Goal: Obtain resource: Download file/media

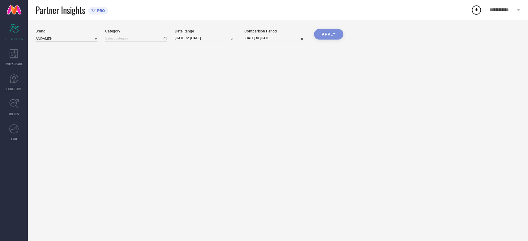
type input "All"
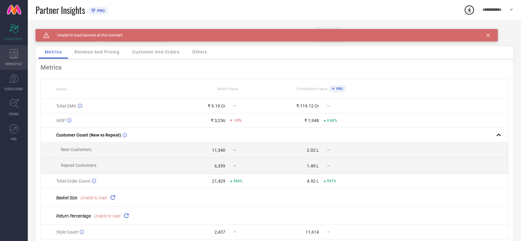
click at [15, 61] on div "WORKSPACE" at bounding box center [14, 57] width 28 height 25
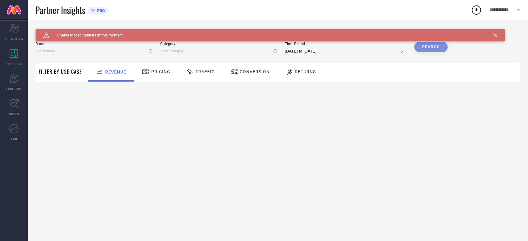
type input "ANDAMEN"
type input "All"
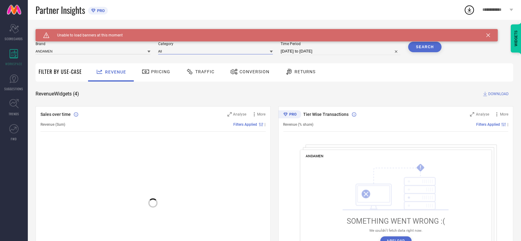
click at [225, 53] on input at bounding box center [215, 51] width 115 height 6
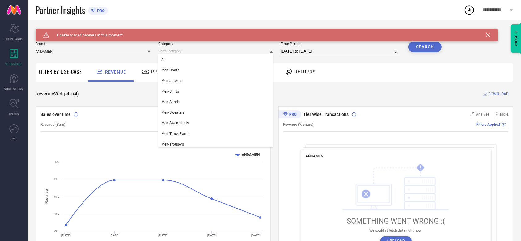
click at [359, 71] on div "Revenue Pricing Traffic Conversion Returns" at bounding box center [299, 72] width 428 height 18
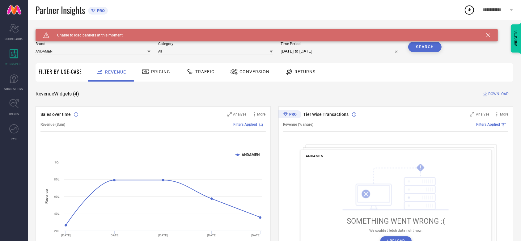
click at [238, 78] on div "Conversion" at bounding box center [250, 72] width 55 height 18
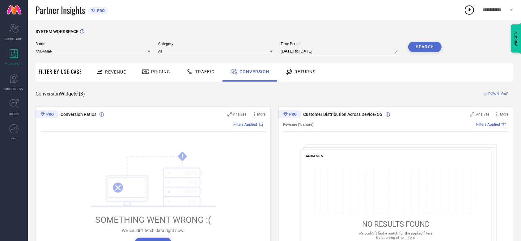
scroll to position [80, 0]
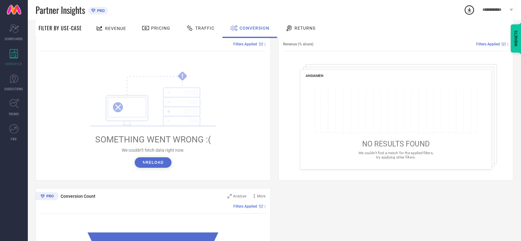
click at [150, 165] on button "↻ Reload" at bounding box center [153, 162] width 37 height 11
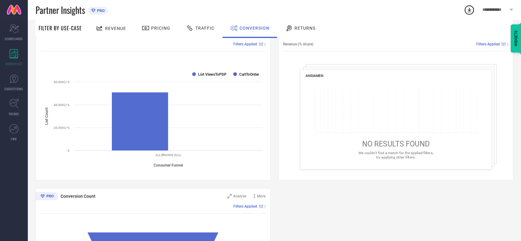
scroll to position [20, 0]
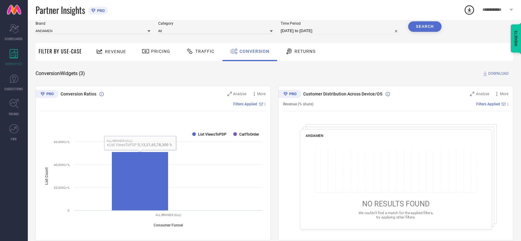
click at [395, 214] on span "We couldn’t find a match for the applied filters, try applying other filters." at bounding box center [396, 215] width 75 height 8
click at [394, 182] on icon at bounding box center [396, 171] width 162 height 44
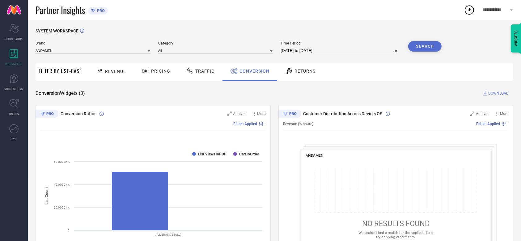
scroll to position [0, 0]
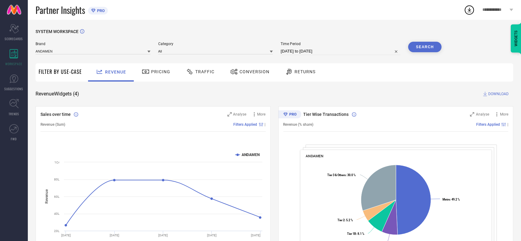
click at [250, 75] on div "Conversion" at bounding box center [250, 71] width 42 height 11
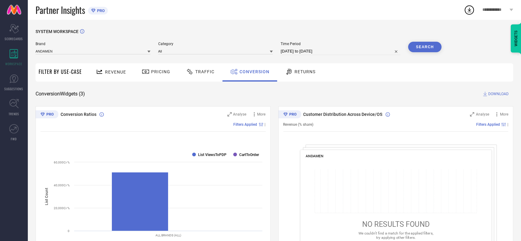
click at [324, 55] on input "11-09-2025 to 11-10-2025" at bounding box center [341, 51] width 120 height 7
select select "8"
select select "2025"
select select "9"
select select "2025"
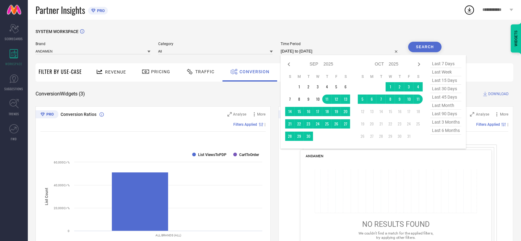
click at [383, 23] on div "SYSTEM WORKSPACE Brand ANDAMEN Category All Time Period 11-09-2025 to 11-10-202…" at bounding box center [274, 226] width 493 height 413
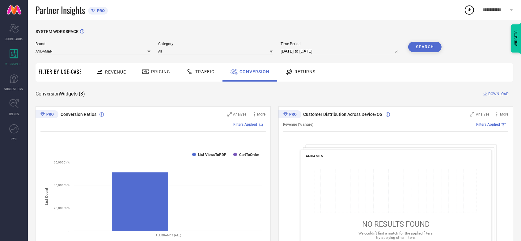
click at [432, 47] on button "Search" at bounding box center [424, 47] width 33 height 11
click at [492, 93] on span "DOWNLOAD" at bounding box center [498, 94] width 20 height 6
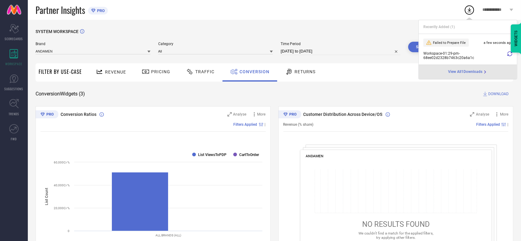
click at [508, 53] on icon at bounding box center [510, 53] width 5 height 5
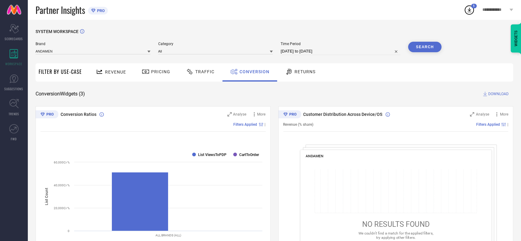
click at [470, 15] on icon at bounding box center [469, 9] width 11 height 11
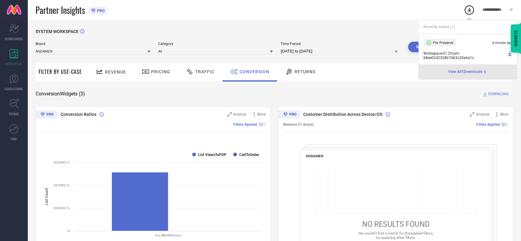
click at [508, 54] on icon at bounding box center [510, 53] width 5 height 5
